Goal: Browse casually

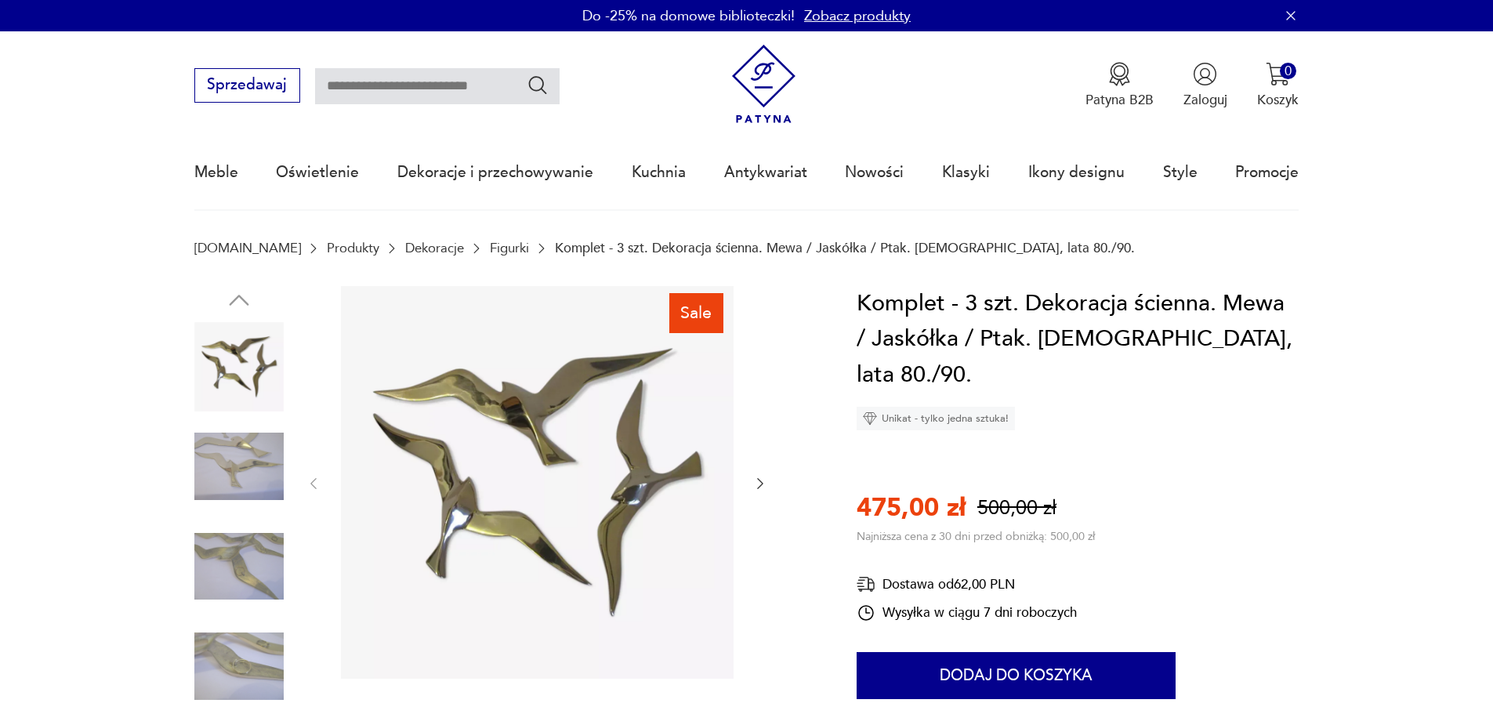
click at [223, 452] on img at bounding box center [238, 466] width 89 height 89
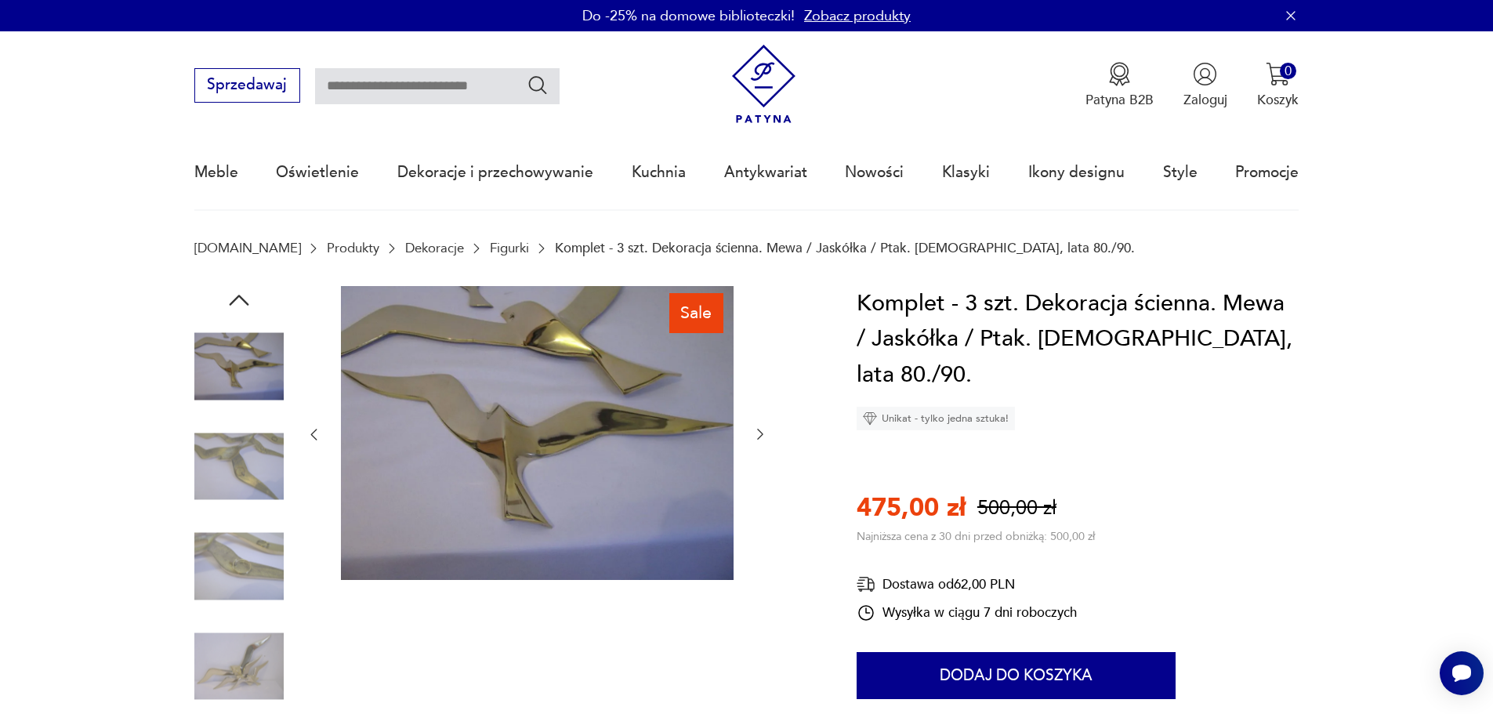
click at [234, 458] on img at bounding box center [238, 466] width 89 height 89
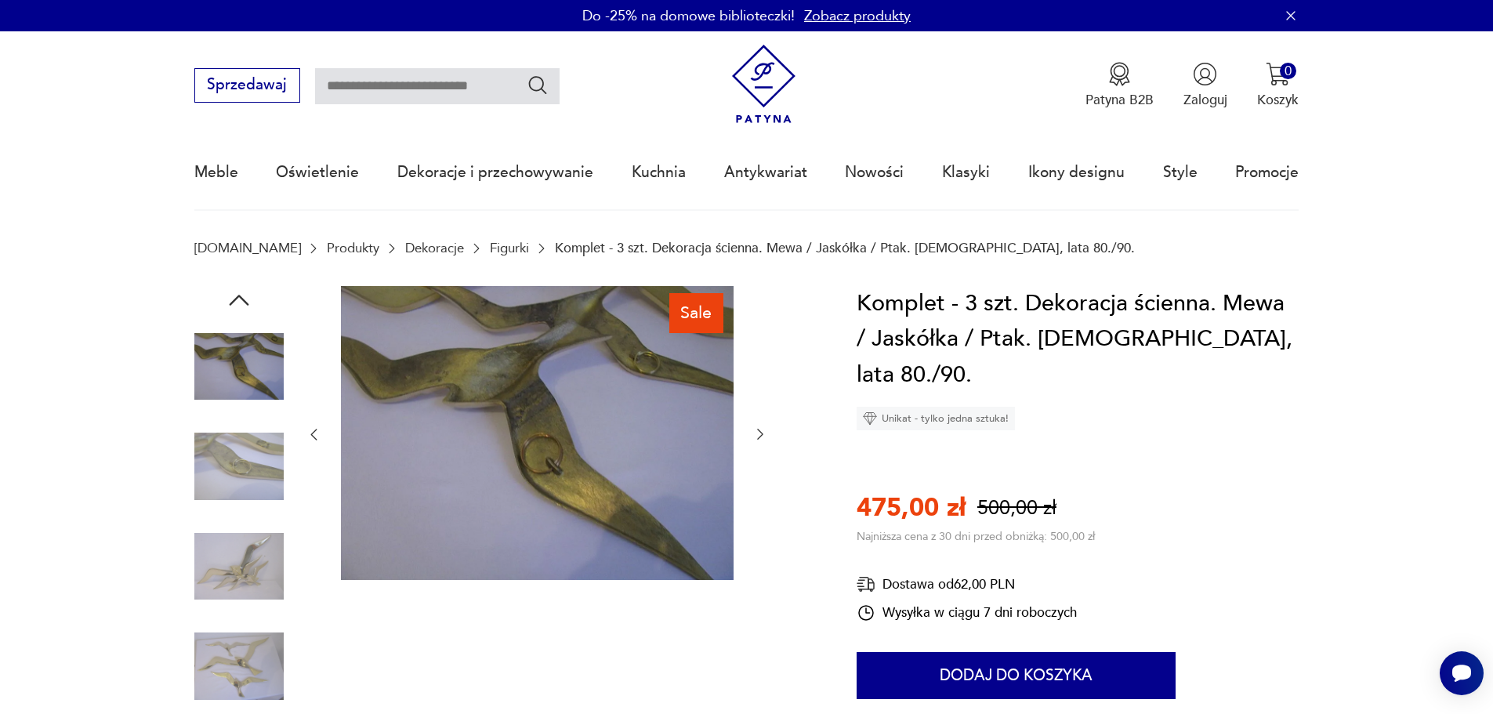
click at [243, 493] on img at bounding box center [238, 466] width 89 height 89
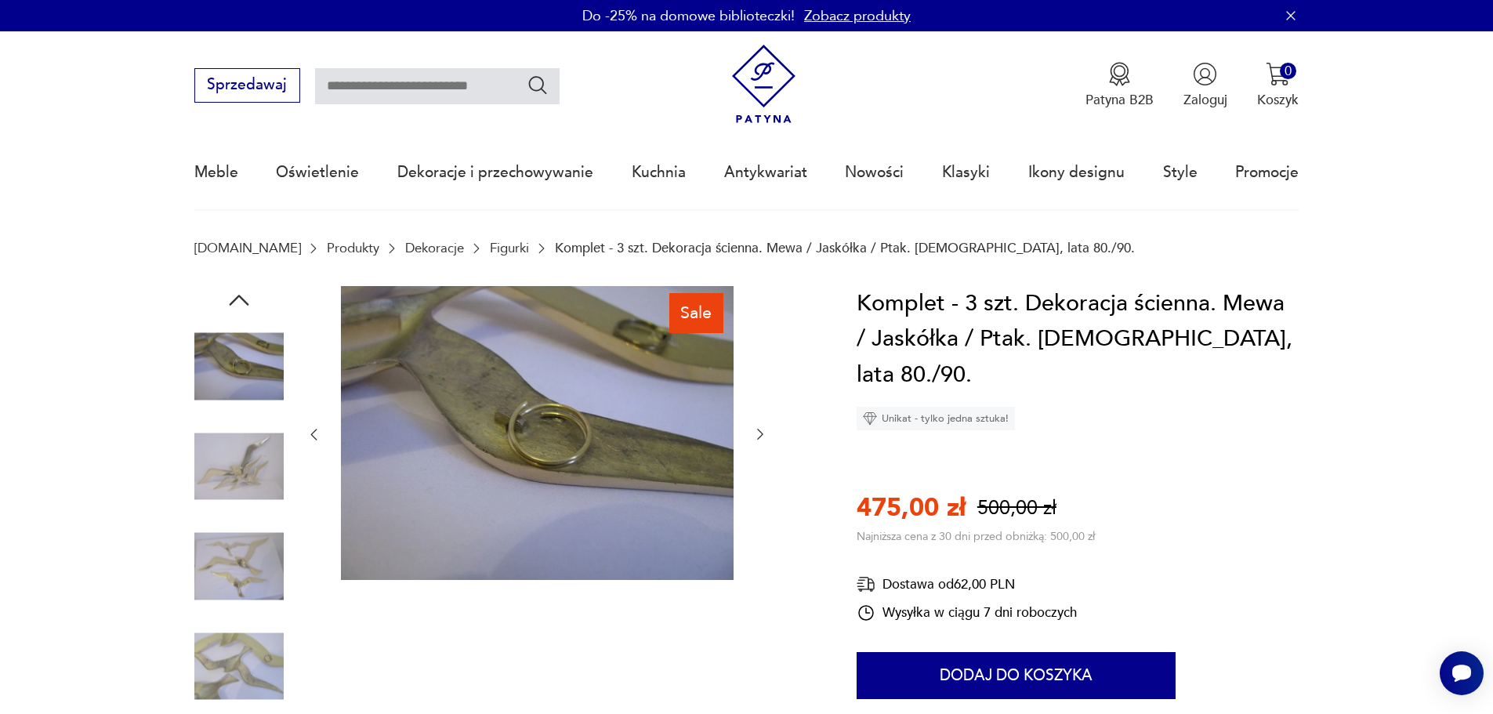
click at [237, 516] on div at bounding box center [238, 518] width 89 height 392
click at [232, 554] on img at bounding box center [238, 566] width 89 height 89
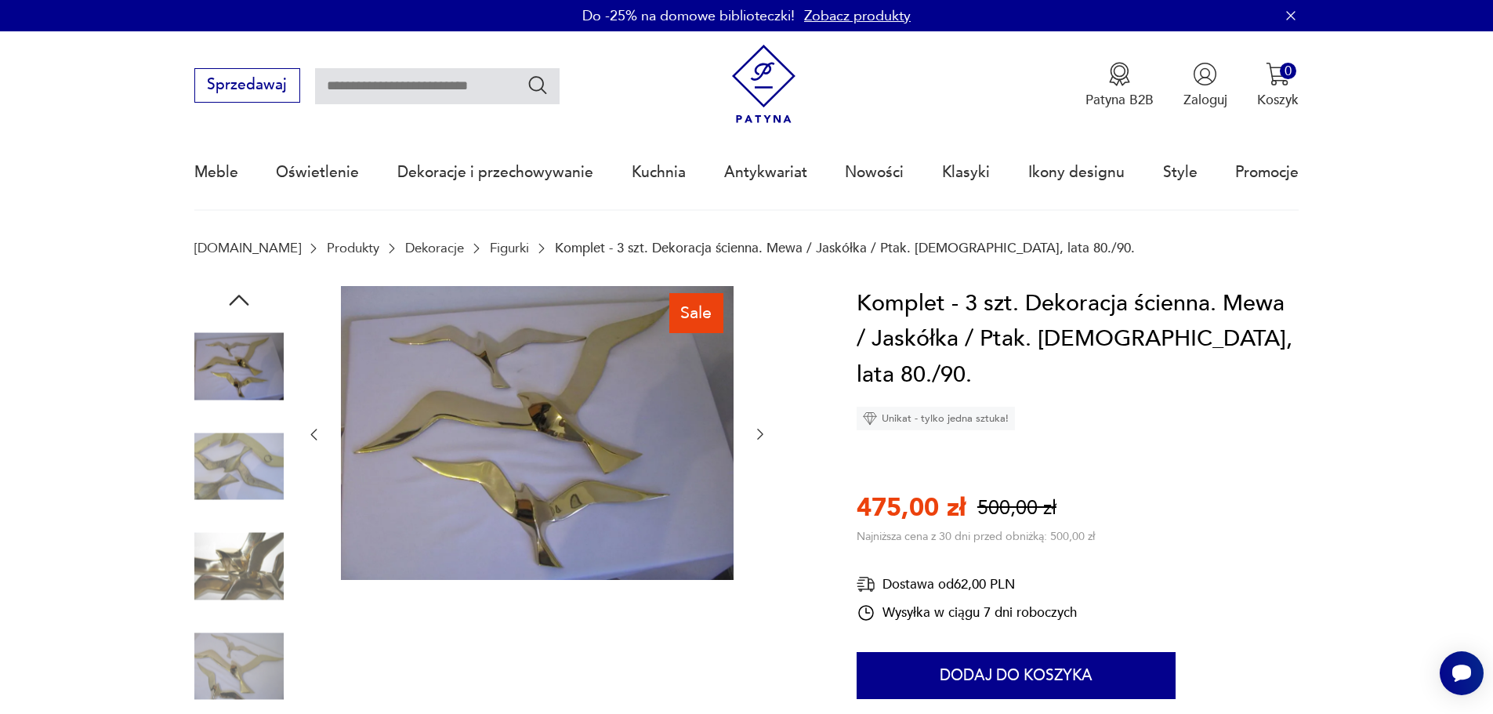
click at [229, 558] on img at bounding box center [238, 566] width 89 height 89
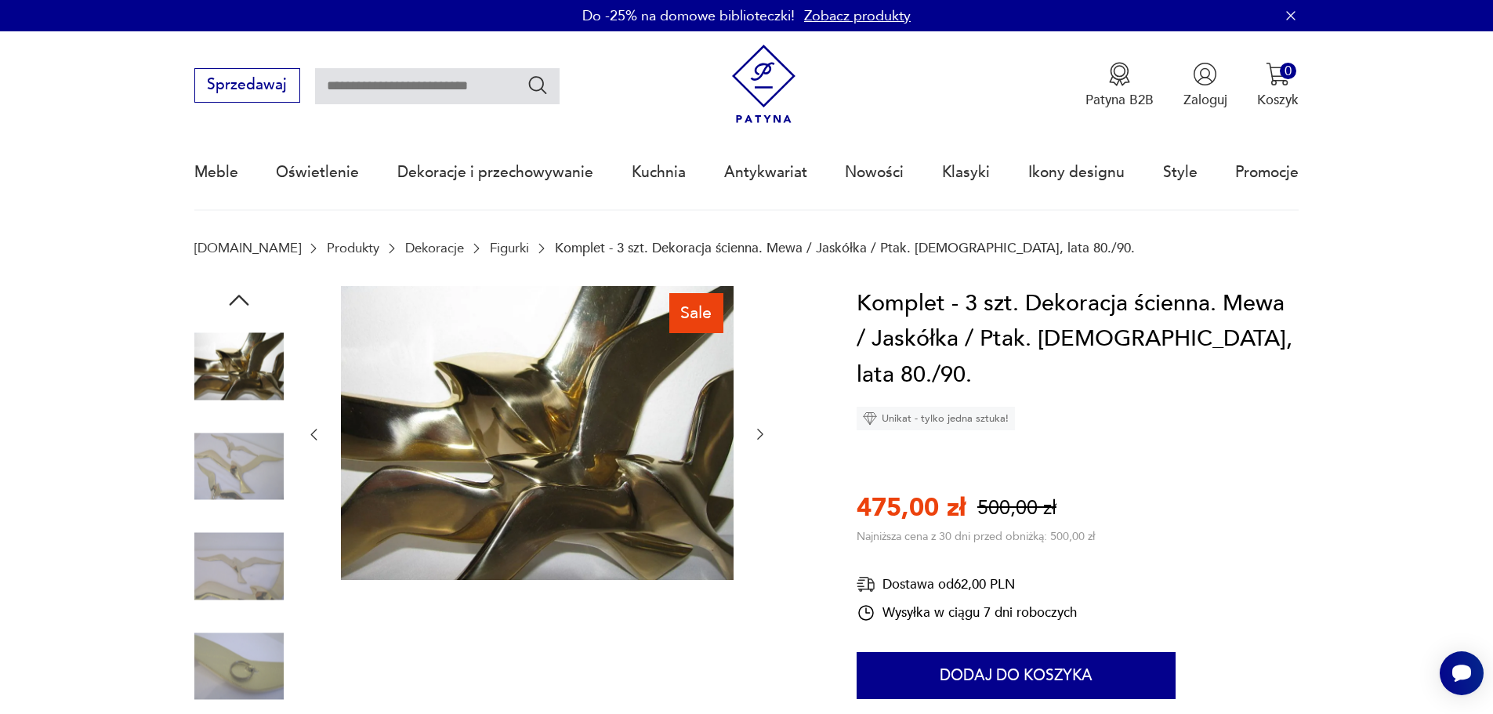
click at [224, 564] on img at bounding box center [238, 566] width 89 height 89
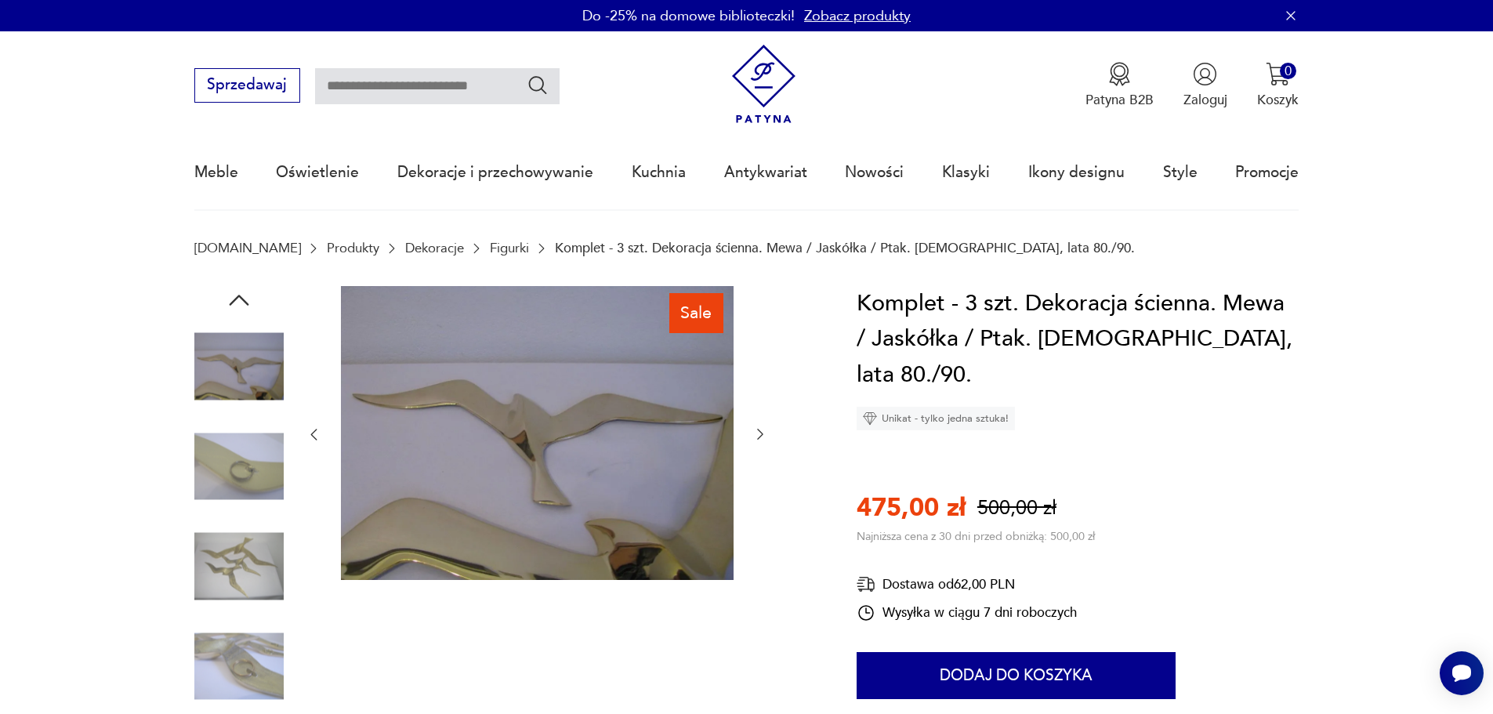
click at [229, 577] on img at bounding box center [238, 566] width 89 height 89
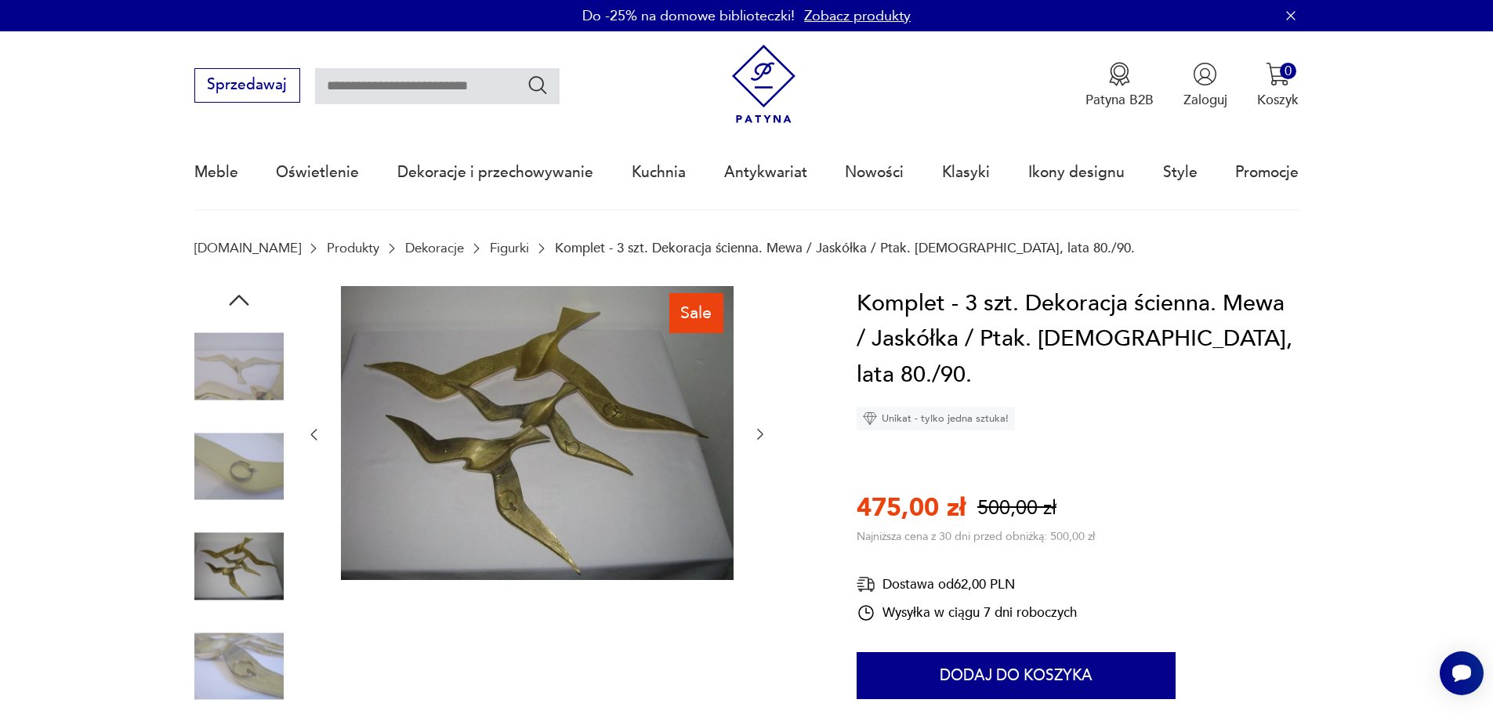
click at [232, 643] on img at bounding box center [238, 665] width 89 height 89
